Goal: Transaction & Acquisition: Book appointment/travel/reservation

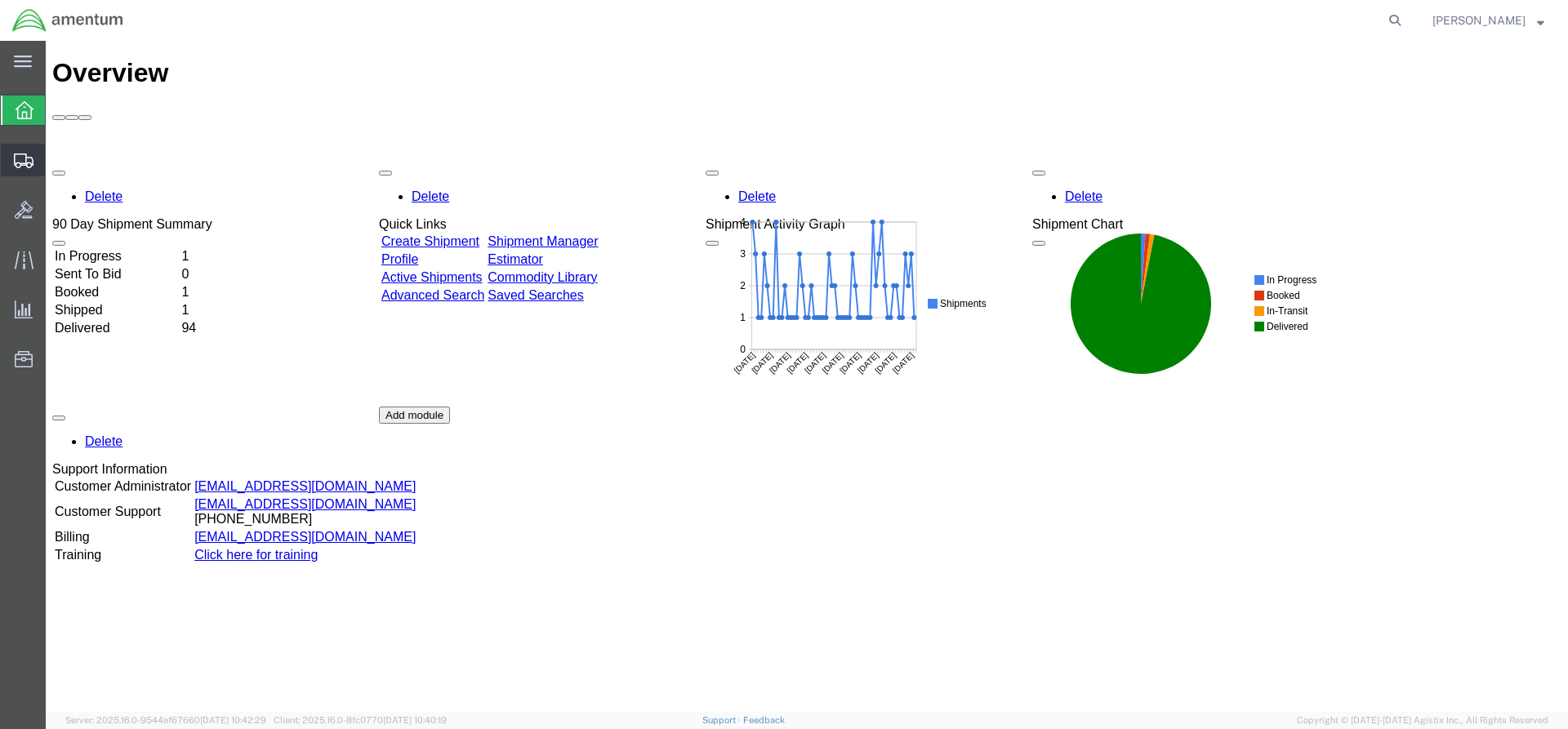
click at [32, 161] on icon at bounding box center [24, 161] width 20 height 15
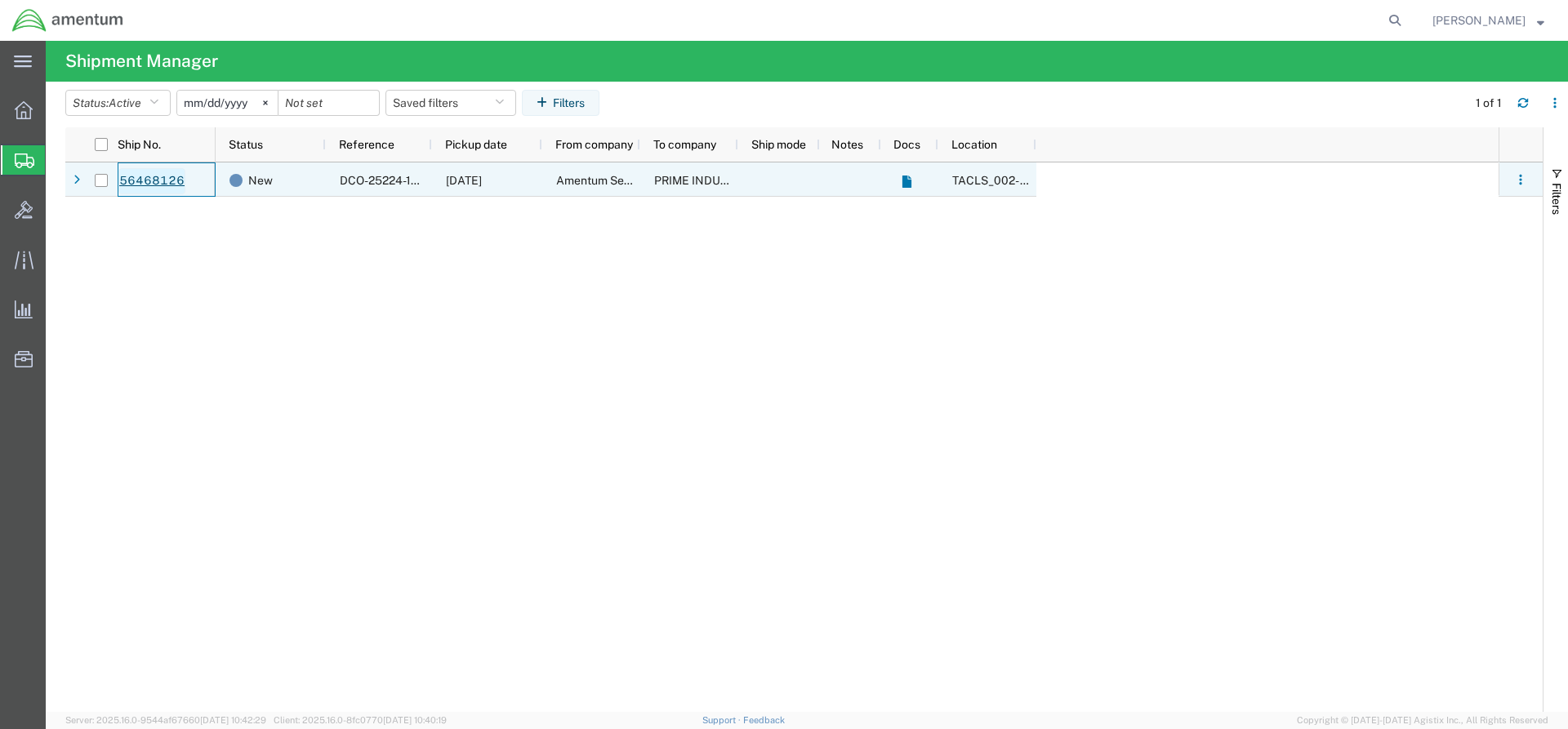
click at [128, 183] on link "56468126" at bounding box center [151, 181] width 67 height 26
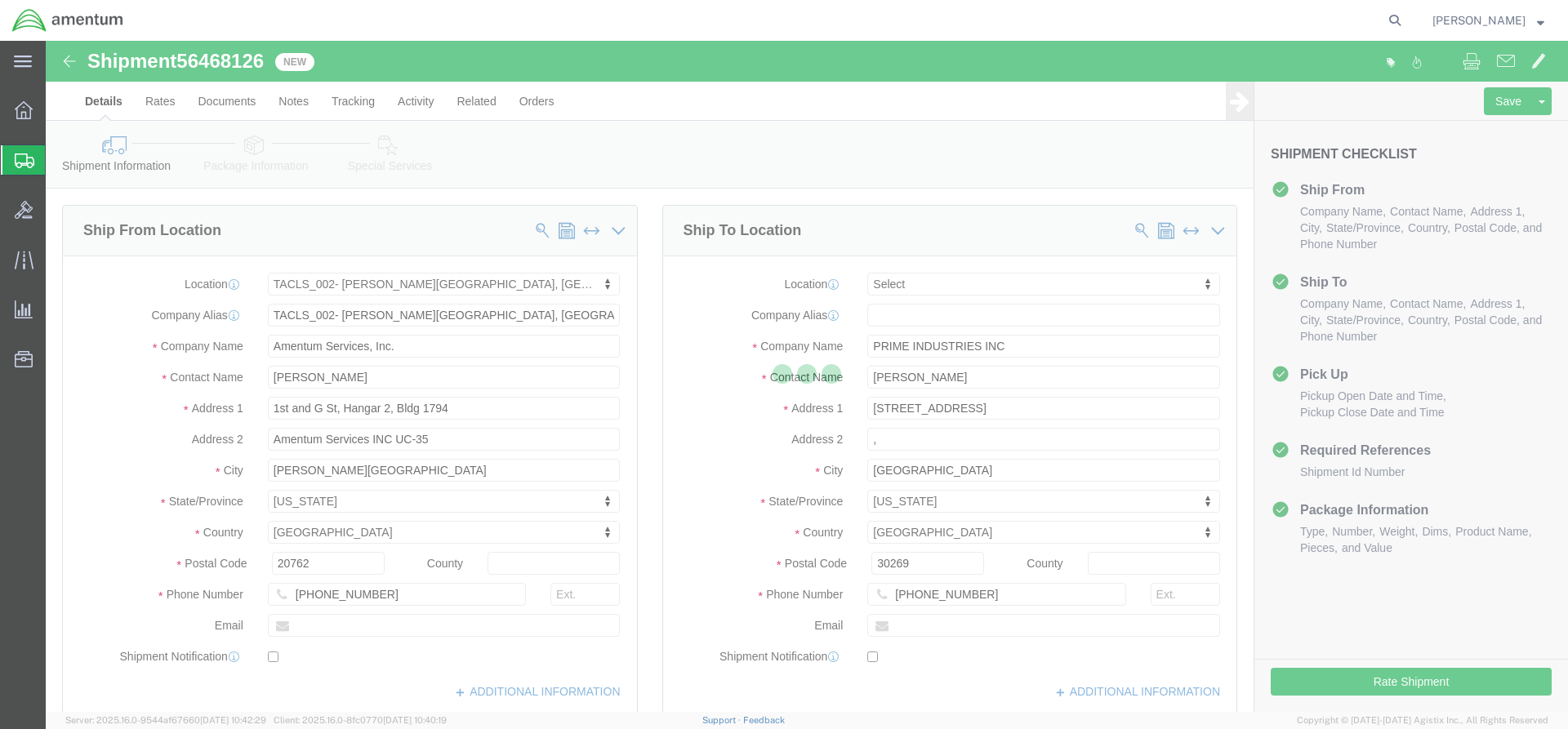
select select "42675"
select select
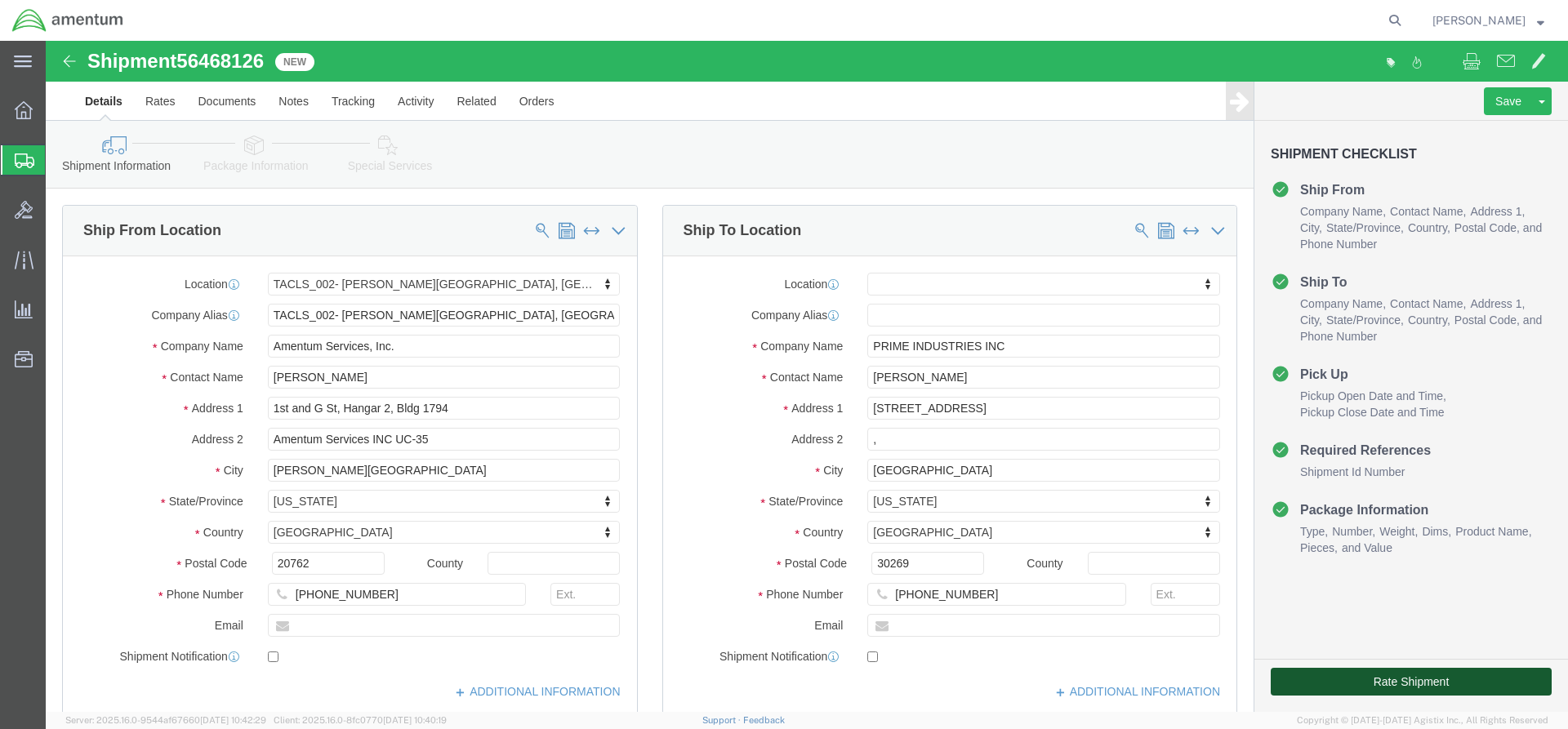
click button "Rate Shipment"
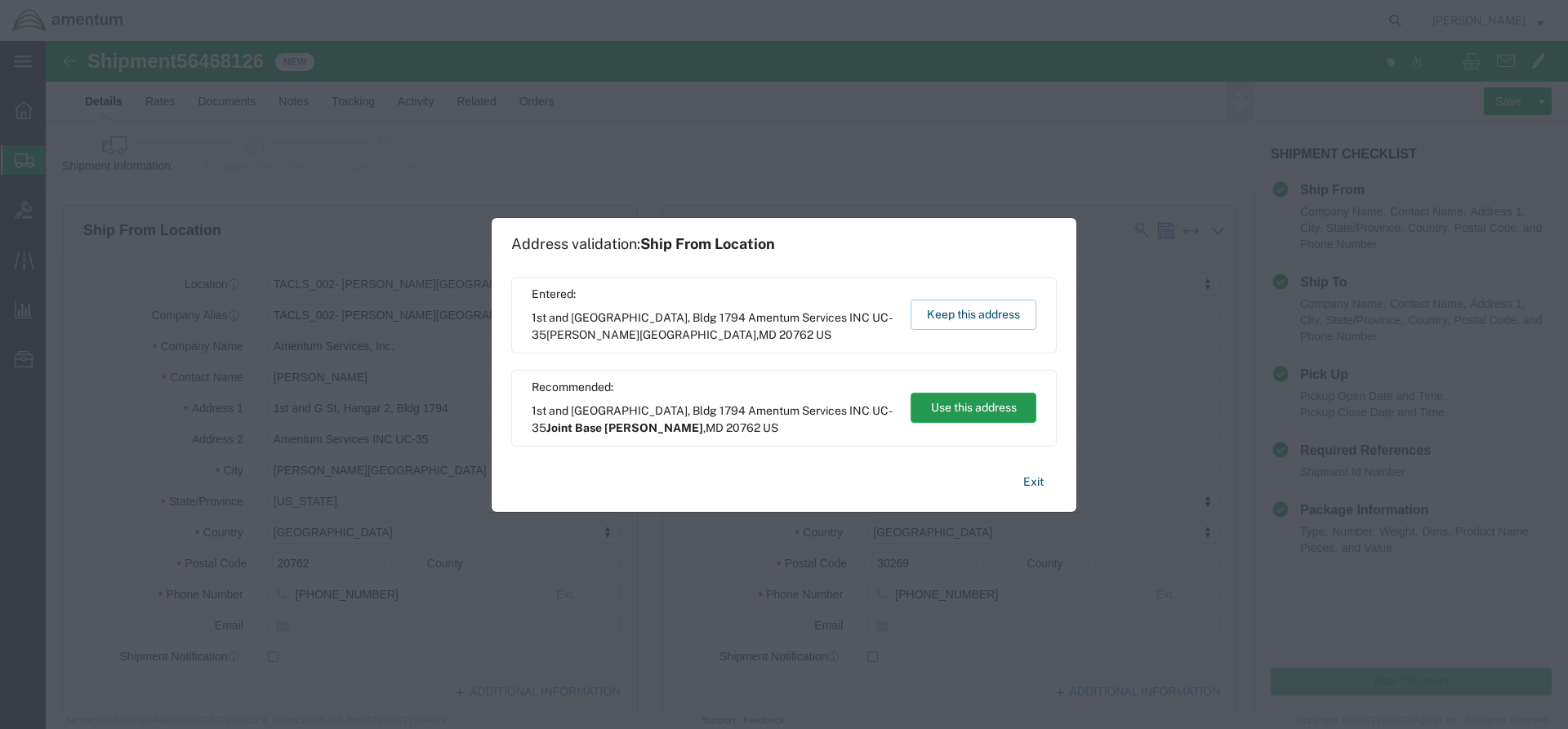
click at [1015, 414] on button "Use this address" at bounding box center [973, 407] width 126 height 30
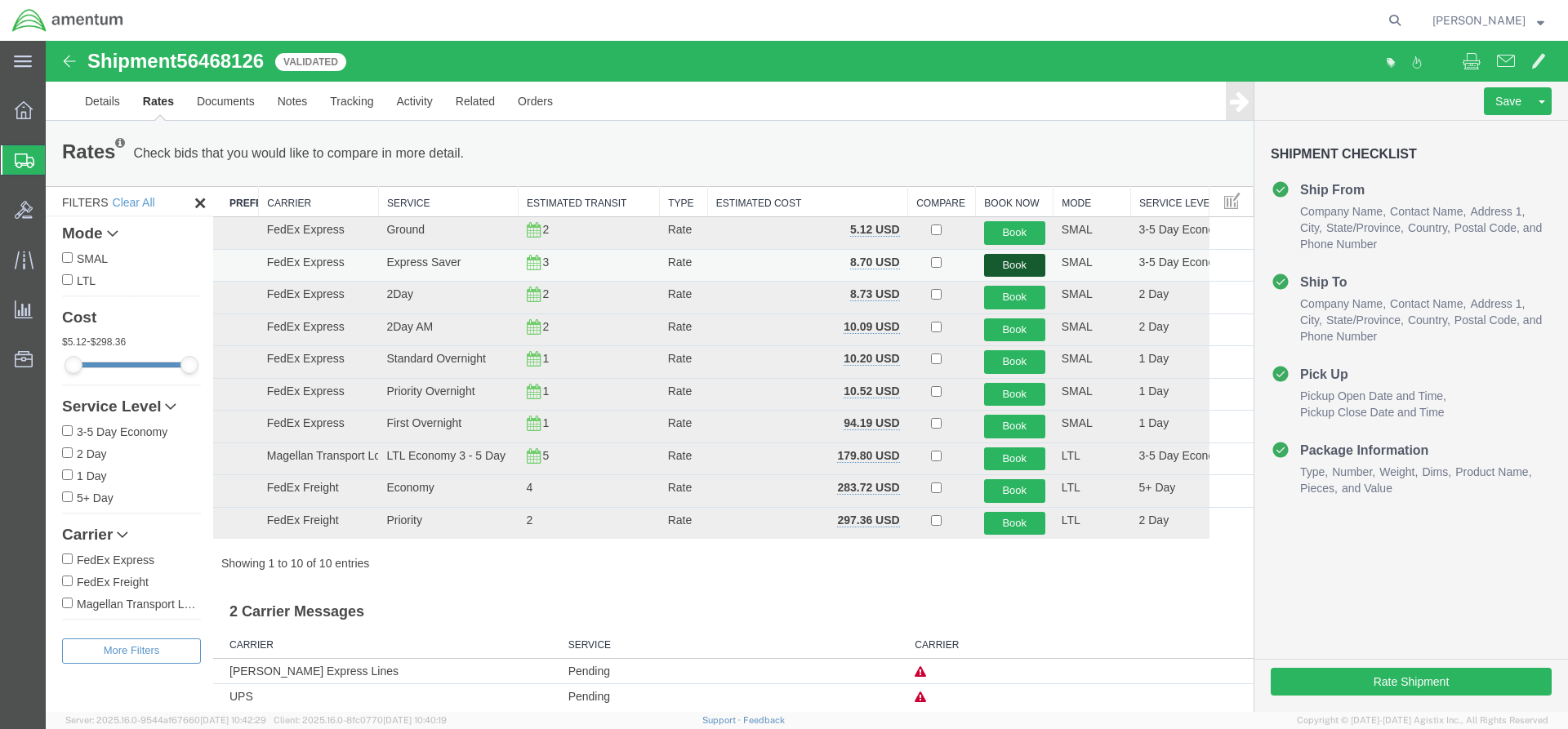
click at [1003, 269] on button "Book" at bounding box center [1015, 266] width 62 height 24
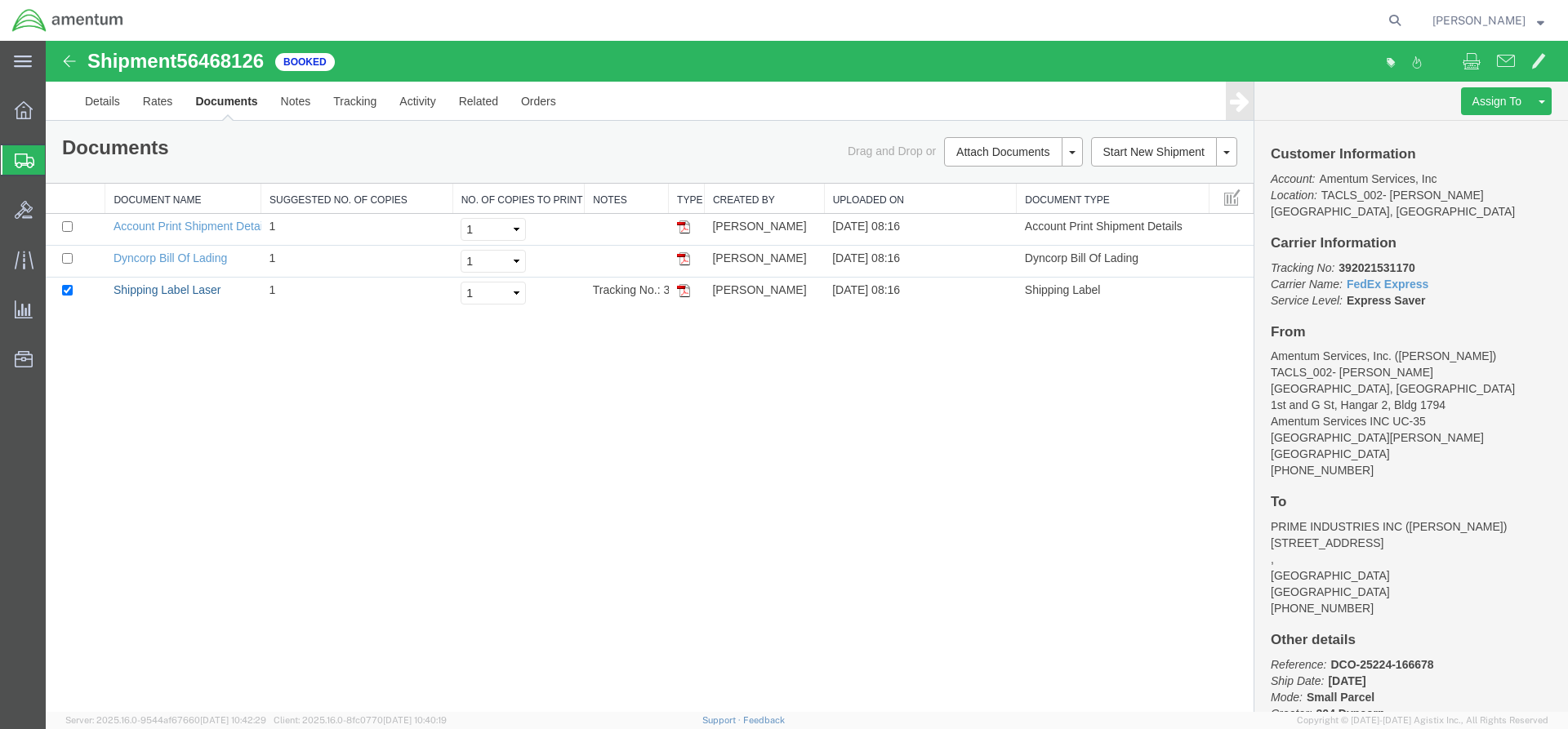
drag, startPoint x: 190, startPoint y: 287, endPoint x: 260, endPoint y: 314, distance: 75.0
click at [190, 287] on link "Shipping Label Laser" at bounding box center [167, 289] width 108 height 13
